Goal: Check status: Check status

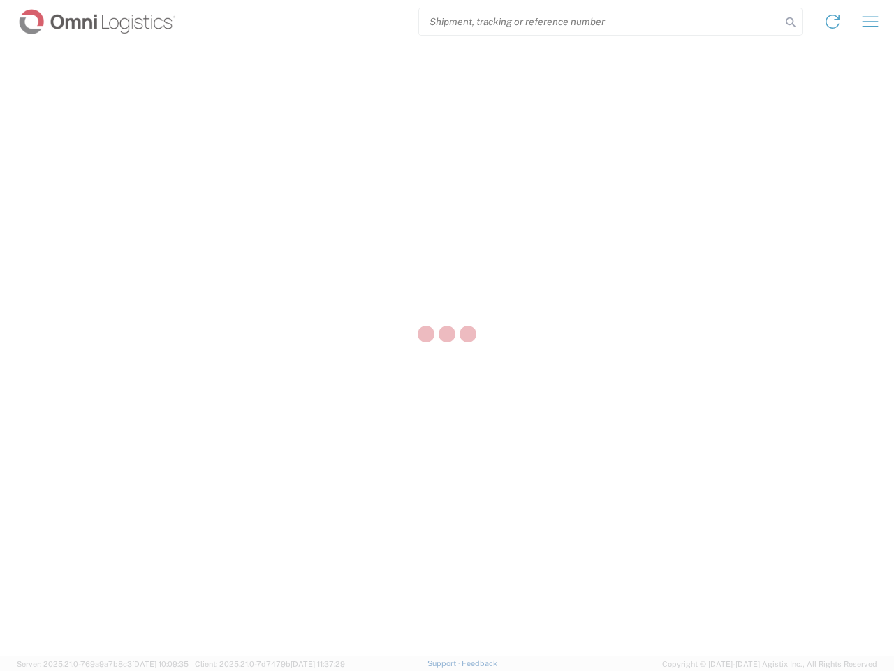
select select "US"
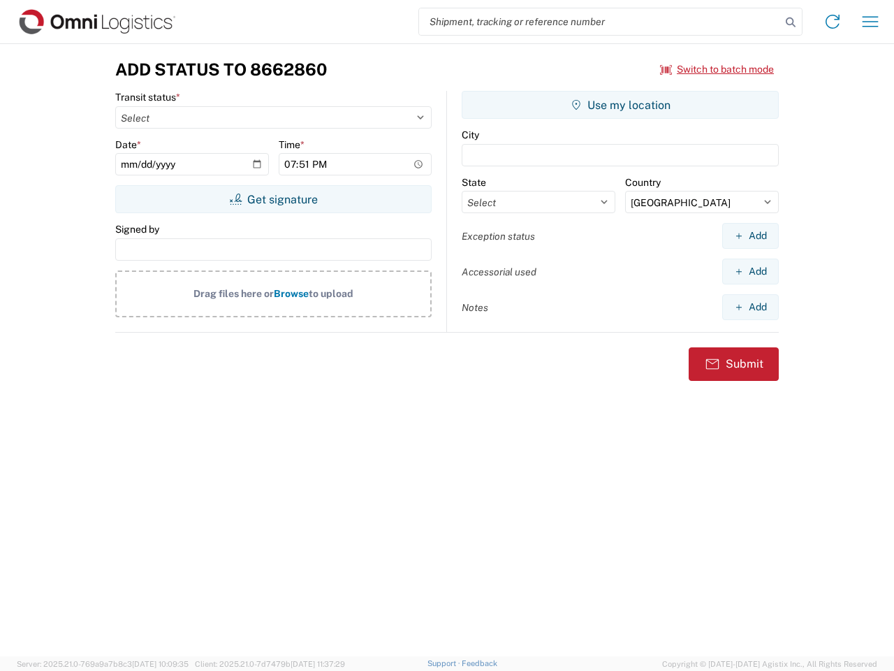
click at [600, 22] on input "search" at bounding box center [600, 21] width 362 height 27
click at [791, 22] on icon at bounding box center [791, 23] width 20 height 20
click at [833, 22] on icon at bounding box center [832, 21] width 22 height 22
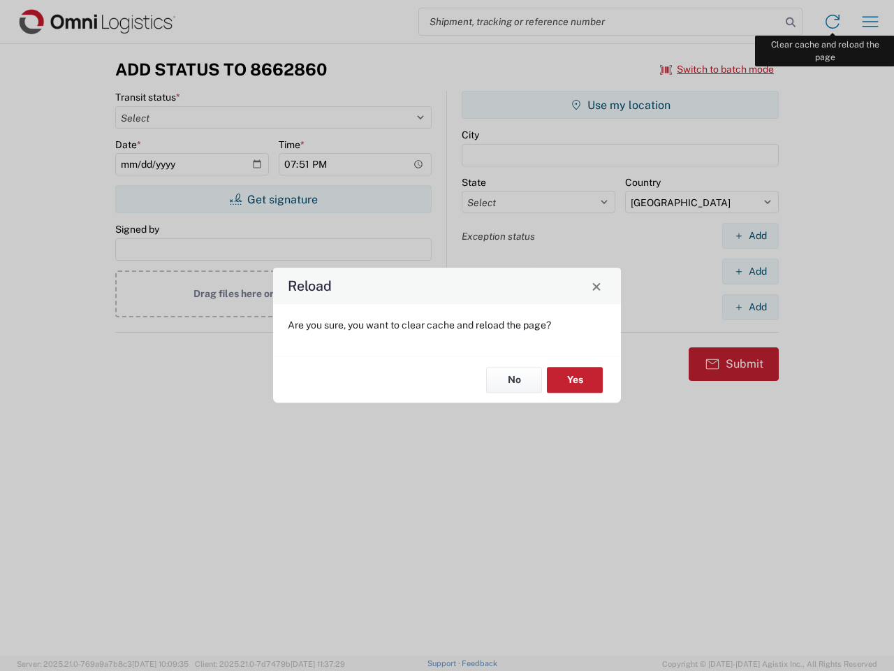
click at [870, 22] on div "Reload Are you sure, you want to clear cache and reload the page? No Yes" at bounding box center [447, 335] width 894 height 671
click at [717, 69] on div "Reload Are you sure, you want to clear cache and reload the page? No Yes" at bounding box center [447, 335] width 894 height 671
click at [273, 199] on div "Reload Are you sure, you want to clear cache and reload the page? No Yes" at bounding box center [447, 335] width 894 height 671
click at [620, 105] on div "Reload Are you sure, you want to clear cache and reload the page? No Yes" at bounding box center [447, 335] width 894 height 671
click at [750, 235] on div "Reload Are you sure, you want to clear cache and reload the page? No Yes" at bounding box center [447, 335] width 894 height 671
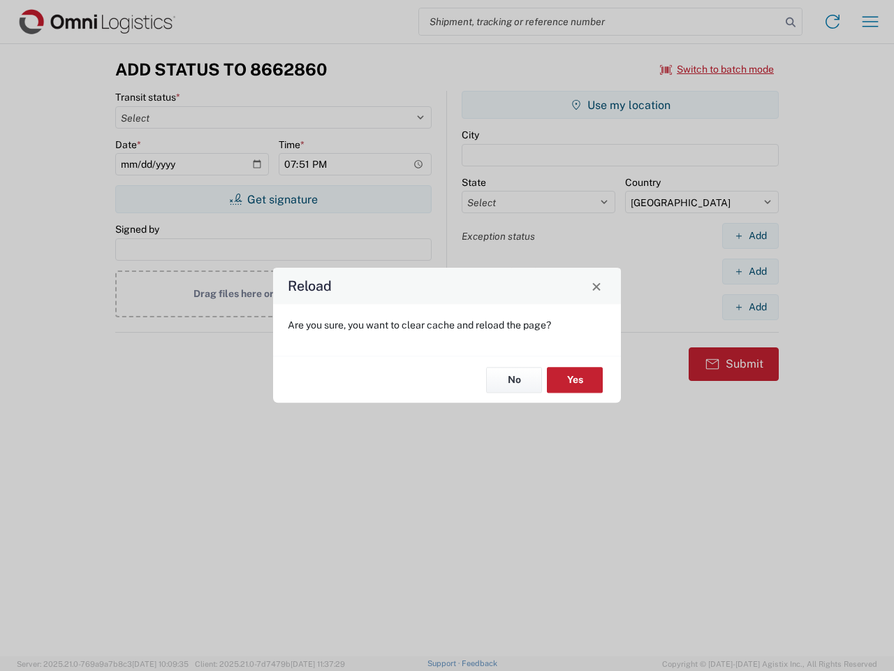
click at [750, 271] on div "Reload Are you sure, you want to clear cache and reload the page? No Yes" at bounding box center [447, 335] width 894 height 671
click at [750, 307] on div "Reload Are you sure, you want to clear cache and reload the page? No Yes" at bounding box center [447, 335] width 894 height 671
